Goal: Task Accomplishment & Management: Complete application form

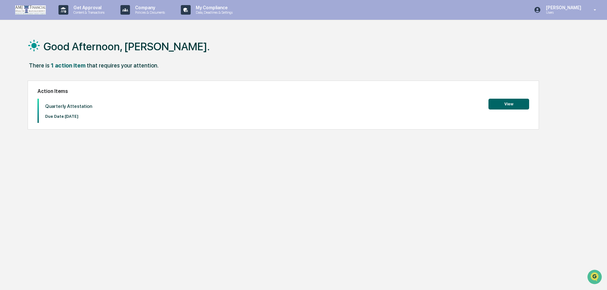
click at [503, 101] on button "View" at bounding box center [509, 104] width 41 height 11
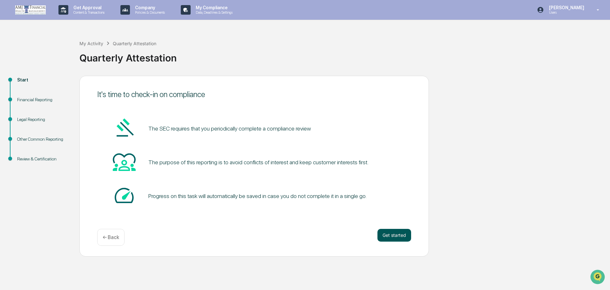
click at [392, 237] on button "Get started" at bounding box center [395, 235] width 34 height 13
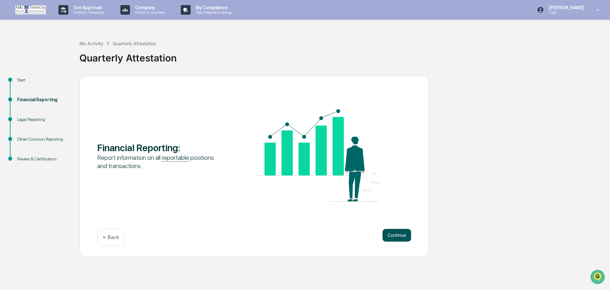
click at [397, 234] on button "Continue" at bounding box center [397, 235] width 29 height 13
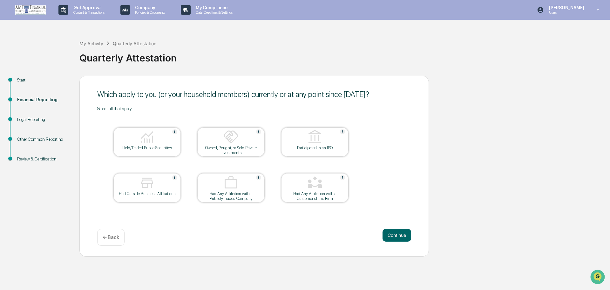
click at [150, 148] on div "Held/Traded Public Securities" at bounding box center [147, 147] width 57 height 5
click at [391, 236] on button "Continue" at bounding box center [397, 235] width 29 height 13
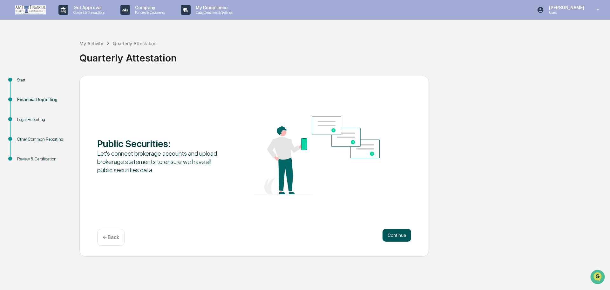
click at [386, 237] on button "Continue" at bounding box center [397, 235] width 29 height 13
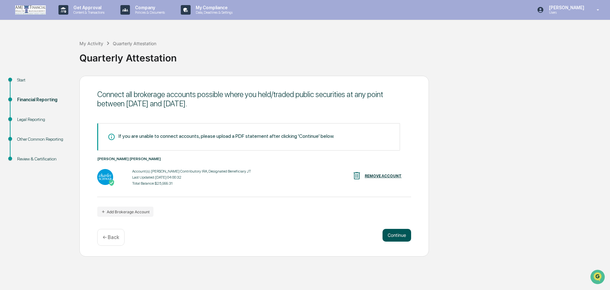
click at [392, 237] on button "Continue" at bounding box center [397, 235] width 29 height 13
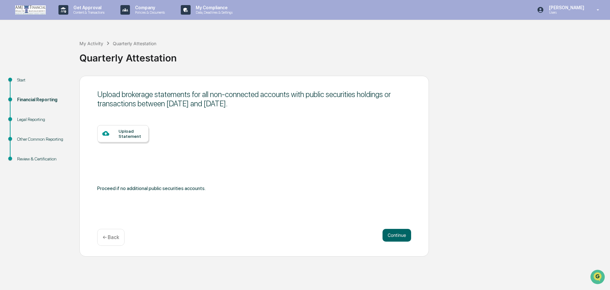
click at [133, 135] on div "Upload Statement" at bounding box center [131, 133] width 25 height 10
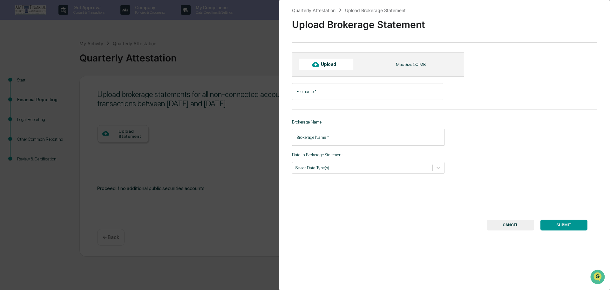
click at [84, 133] on div "Quarterly Attestation Upload Brokerage Statement Upload Brokerage Statement Upl…" at bounding box center [305, 145] width 610 height 290
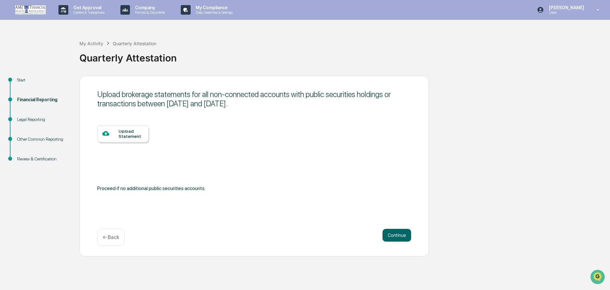
click at [36, 100] on div "Financial Reporting" at bounding box center [43, 99] width 52 height 7
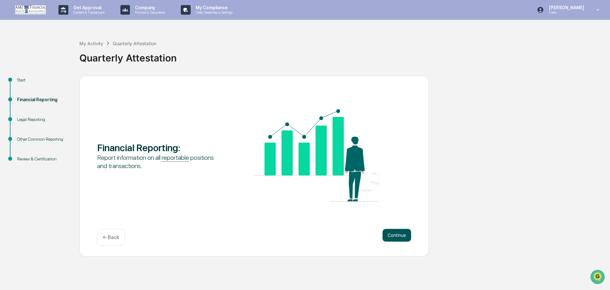
click at [386, 237] on button "Continue" at bounding box center [397, 235] width 29 height 13
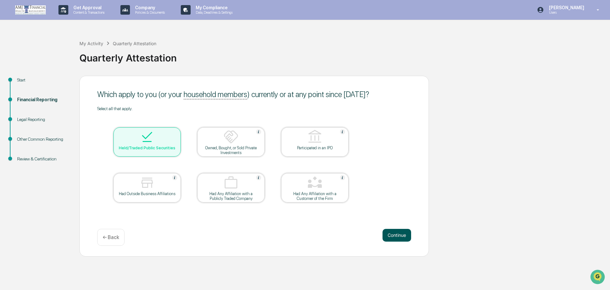
click at [400, 235] on button "Continue" at bounding box center [397, 235] width 29 height 13
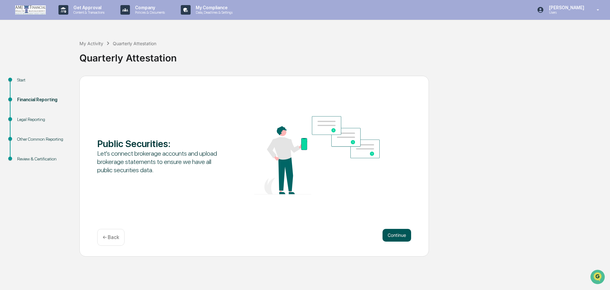
click at [403, 240] on button "Continue" at bounding box center [397, 235] width 29 height 13
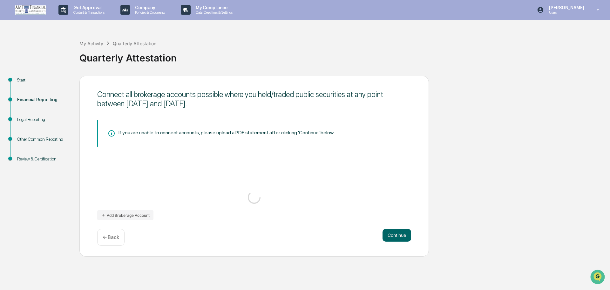
click at [141, 218] on div "Connect all brokerage accounts possible where you held/traded public securities…" at bounding box center [254, 166] width 350 height 181
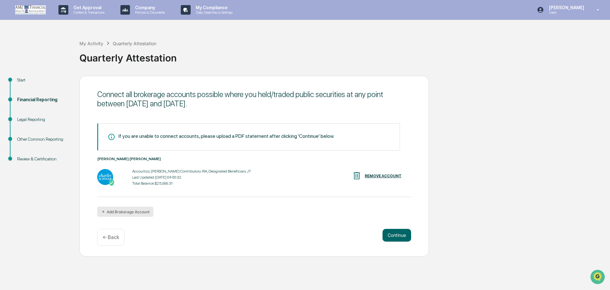
click at [121, 211] on button "Add Brokerage Account" at bounding box center [125, 211] width 56 height 10
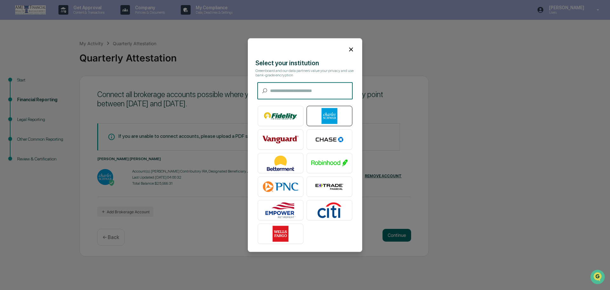
click at [341, 114] on img at bounding box center [330, 116] width 36 height 16
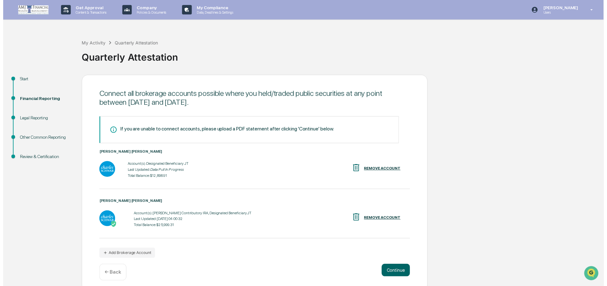
scroll to position [5, 0]
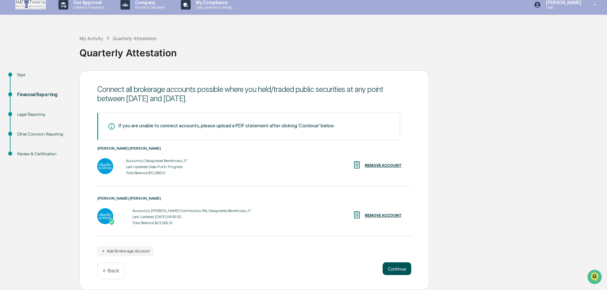
click at [400, 270] on button "Continue" at bounding box center [397, 268] width 29 height 13
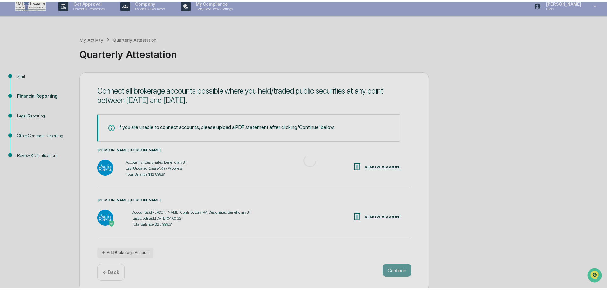
scroll to position [0, 0]
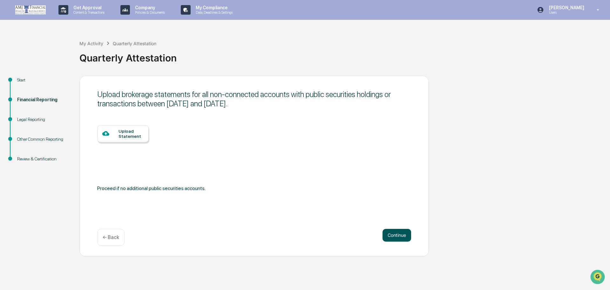
click at [398, 241] on button "Continue" at bounding box center [397, 235] width 29 height 13
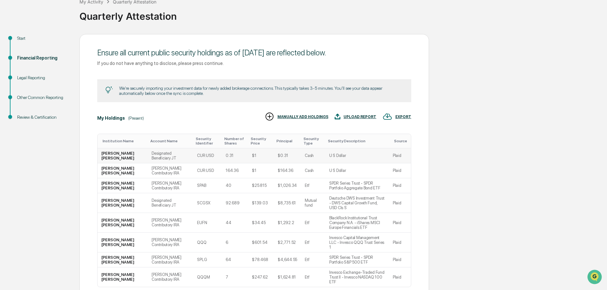
scroll to position [75, 0]
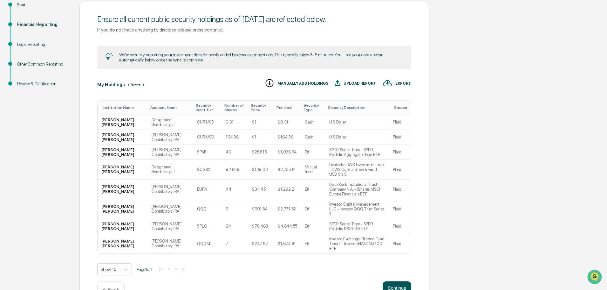
click at [399, 281] on button "Continue" at bounding box center [397, 287] width 29 height 13
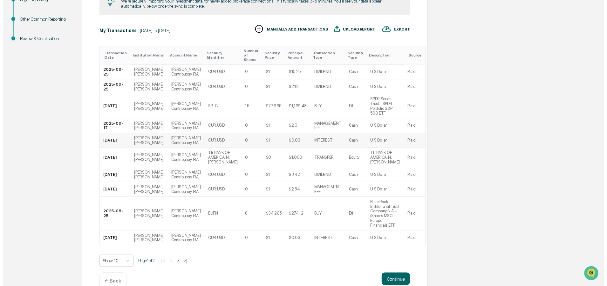
scroll to position [167, 0]
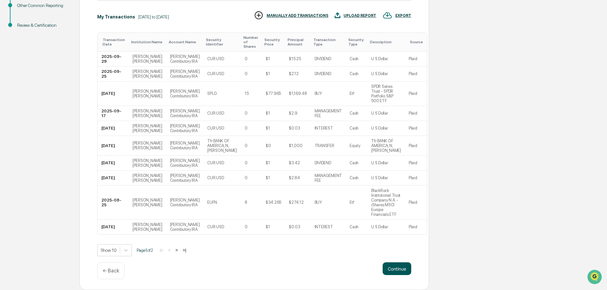
click at [399, 266] on button "Continue" at bounding box center [397, 268] width 29 height 13
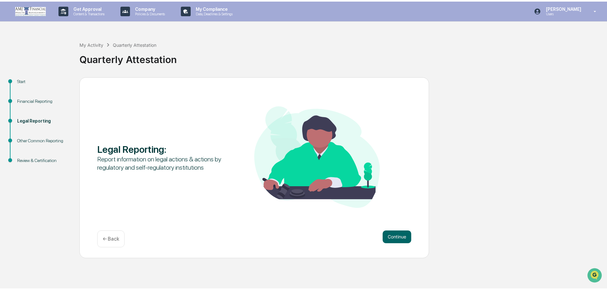
scroll to position [0, 0]
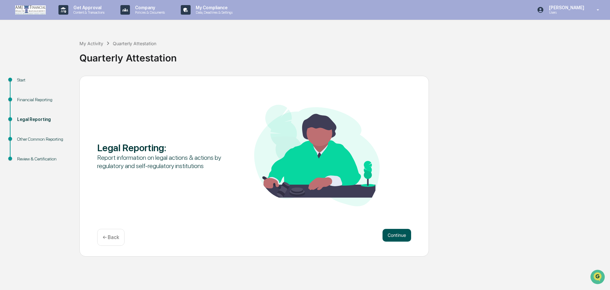
click at [395, 235] on button "Continue" at bounding box center [397, 235] width 29 height 13
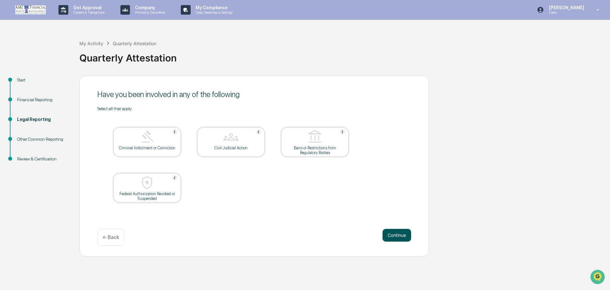
click at [401, 238] on button "Continue" at bounding box center [397, 235] width 29 height 13
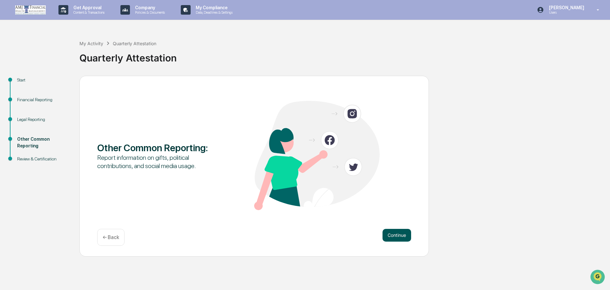
click at [398, 236] on button "Continue" at bounding box center [397, 235] width 29 height 13
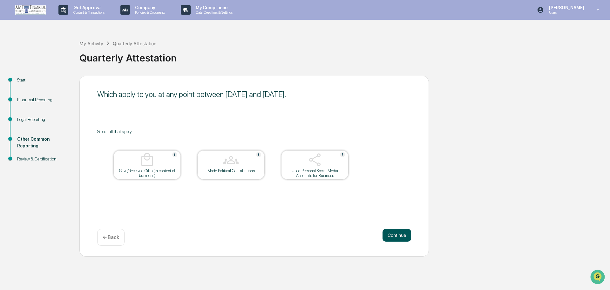
click at [397, 234] on button "Continue" at bounding box center [397, 235] width 29 height 13
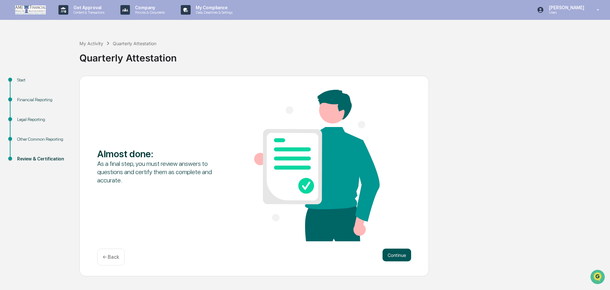
click at [401, 252] on button "Continue" at bounding box center [397, 254] width 29 height 13
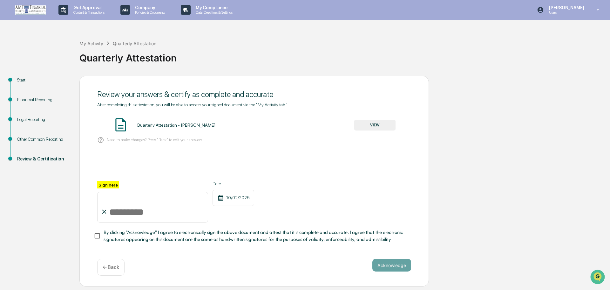
click at [138, 213] on input "Sign here" at bounding box center [152, 207] width 111 height 31
type input "**********"
click at [127, 240] on span "By clicking "Acknowledge" I agree to electronically sign the above document and…" at bounding box center [255, 236] width 303 height 14
click at [388, 269] on button "Acknowledge" at bounding box center [392, 264] width 39 height 13
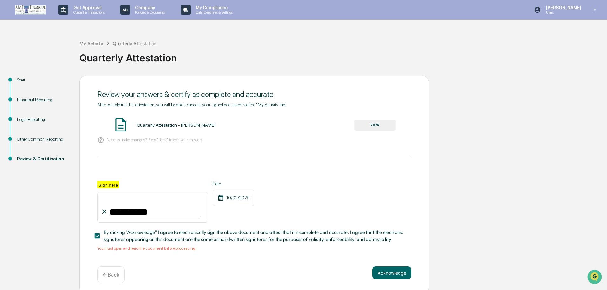
click at [376, 127] on button "VIEW" at bounding box center [374, 125] width 41 height 11
